Goal: Information Seeking & Learning: Check status

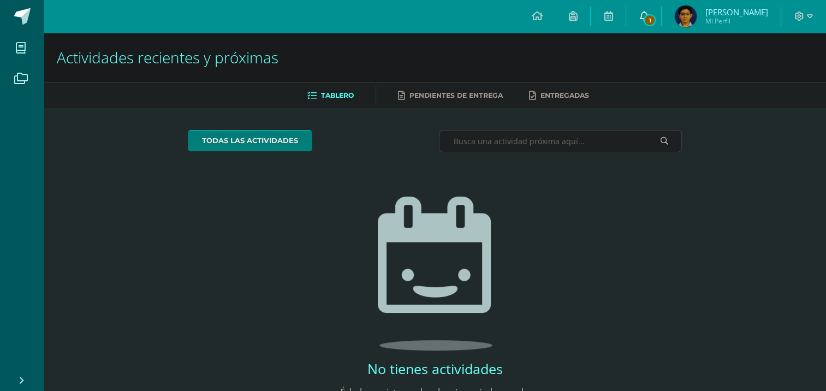
click at [661, 13] on link "1" at bounding box center [643, 16] width 35 height 33
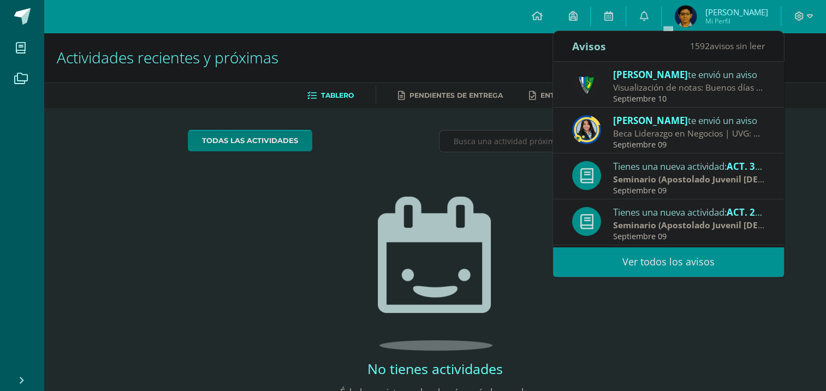
click at [636, 85] on div "Visualización de notas: Buenos días estimados padres y estudiantes, es un gusto…" at bounding box center [689, 87] width 152 height 13
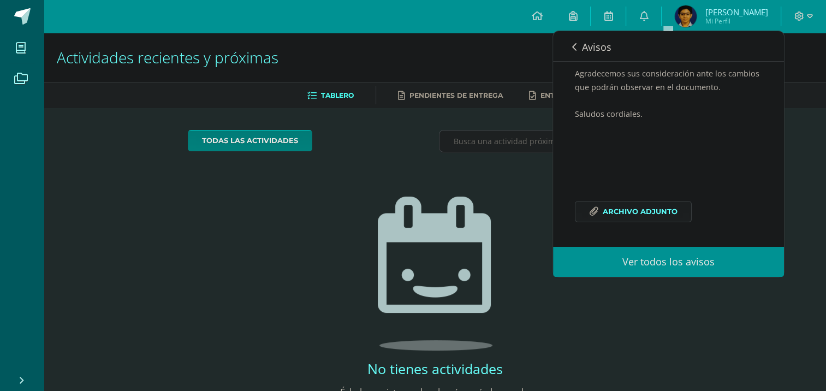
scroll to position [262, 0]
click at [637, 212] on span "Archivo Adjunto" at bounding box center [640, 211] width 75 height 20
click at [748, 9] on span "[PERSON_NAME]" at bounding box center [736, 12] width 63 height 11
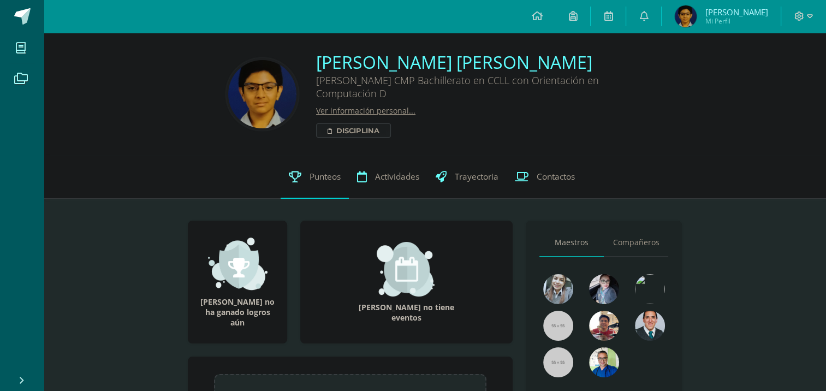
click at [315, 175] on span "Punteos" at bounding box center [324, 176] width 31 height 11
